Goal: Communication & Community: Answer question/provide support

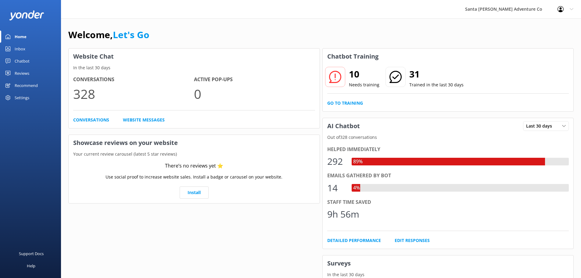
click at [17, 50] on div "Inbox" at bounding box center [20, 49] width 11 height 12
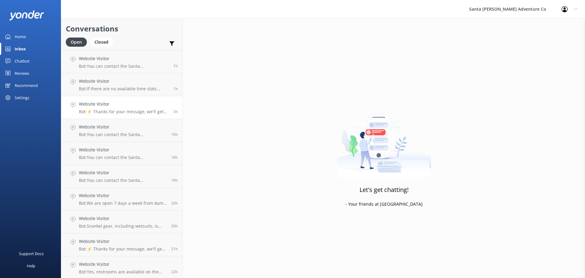
click at [100, 117] on link "Website Visitor Bot: ⚡ Thanks for your message, we'll get back to you as soon a…" at bounding box center [121, 107] width 121 height 23
